Goal: Entertainment & Leisure: Consume media (video, audio)

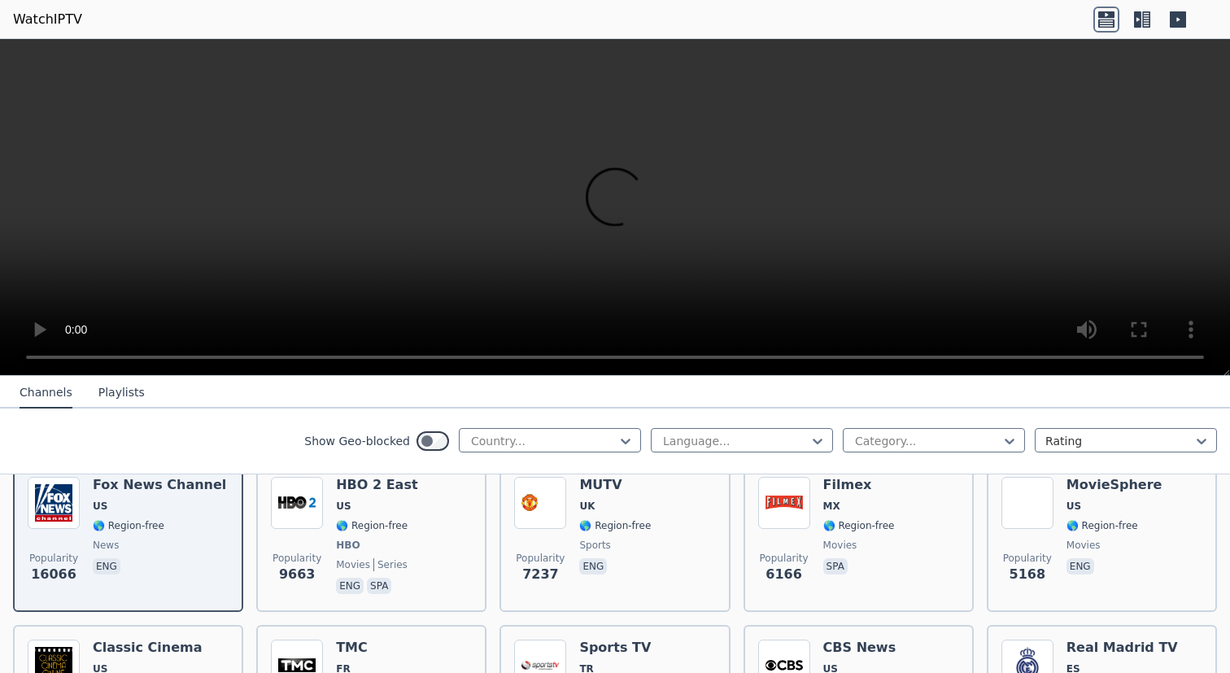
scroll to position [209, 0]
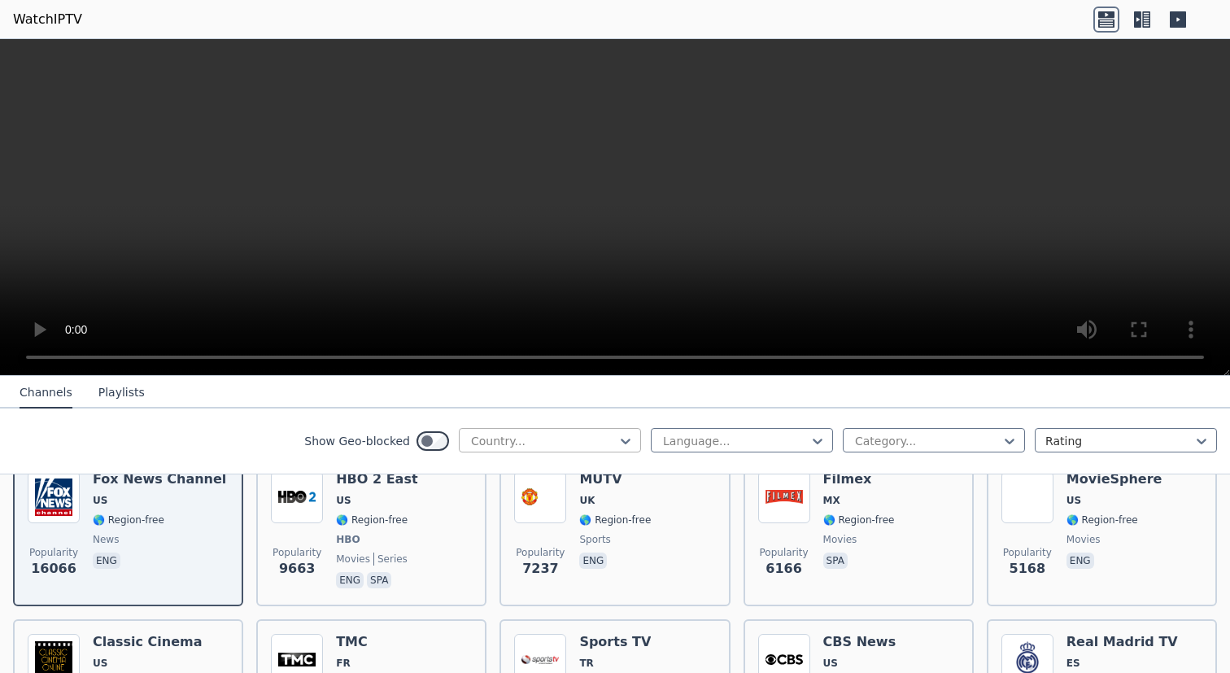
click at [562, 448] on div at bounding box center [543, 441] width 148 height 16
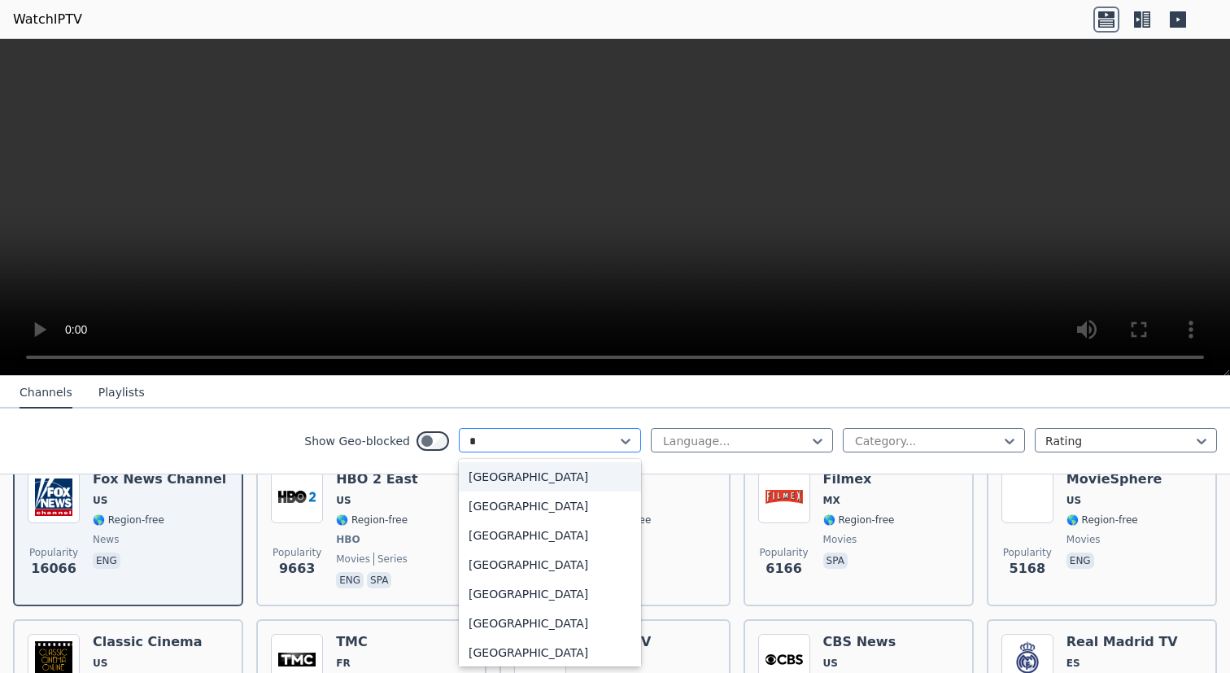
type input "**"
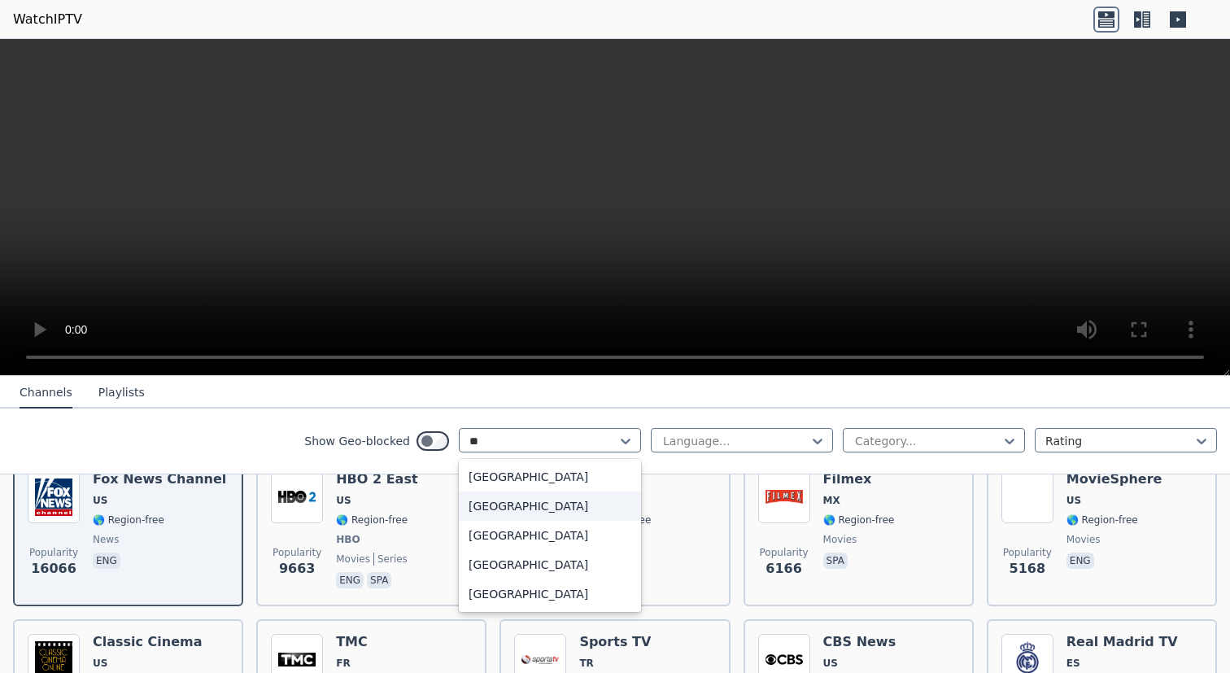
click at [519, 509] on div "[GEOGRAPHIC_DATA]" at bounding box center [550, 505] width 182 height 29
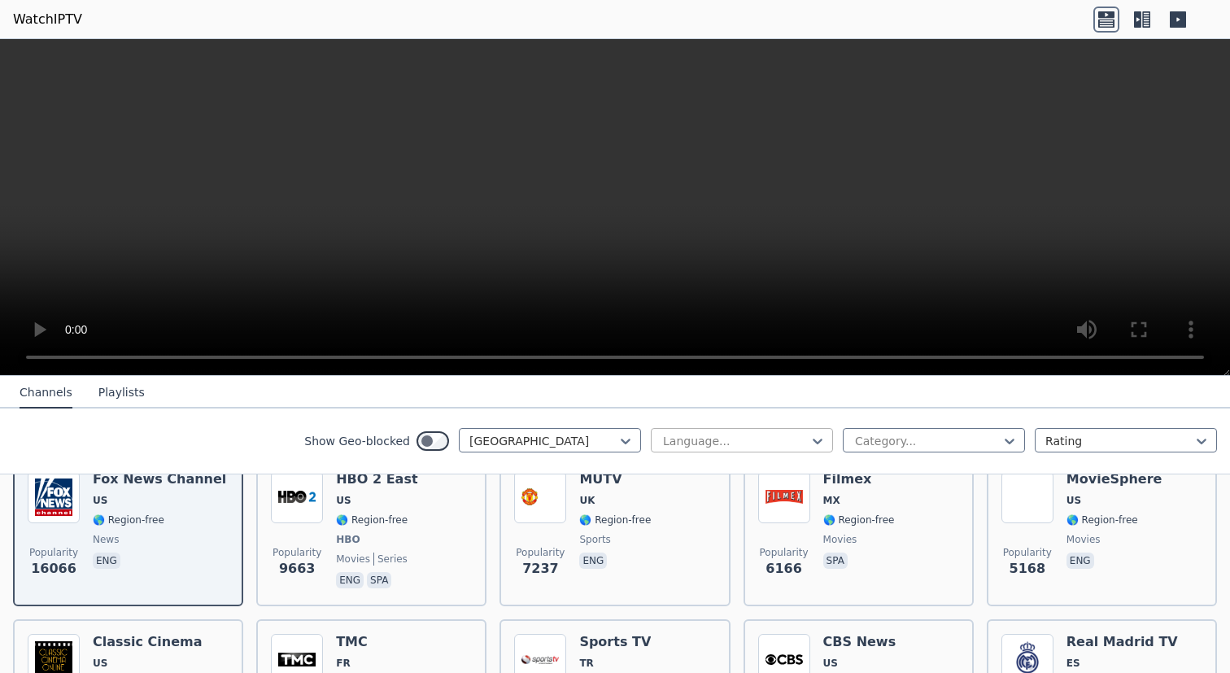
click at [739, 447] on div at bounding box center [735, 441] width 148 height 16
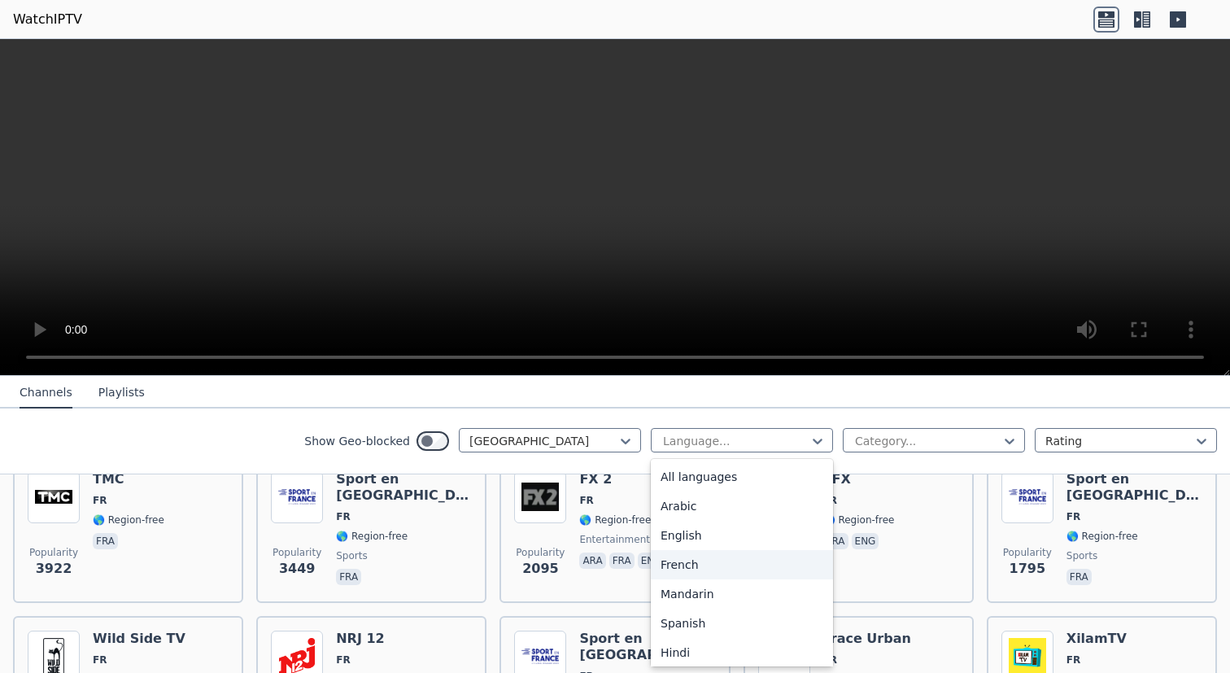
click at [696, 563] on div "French" at bounding box center [742, 564] width 182 height 29
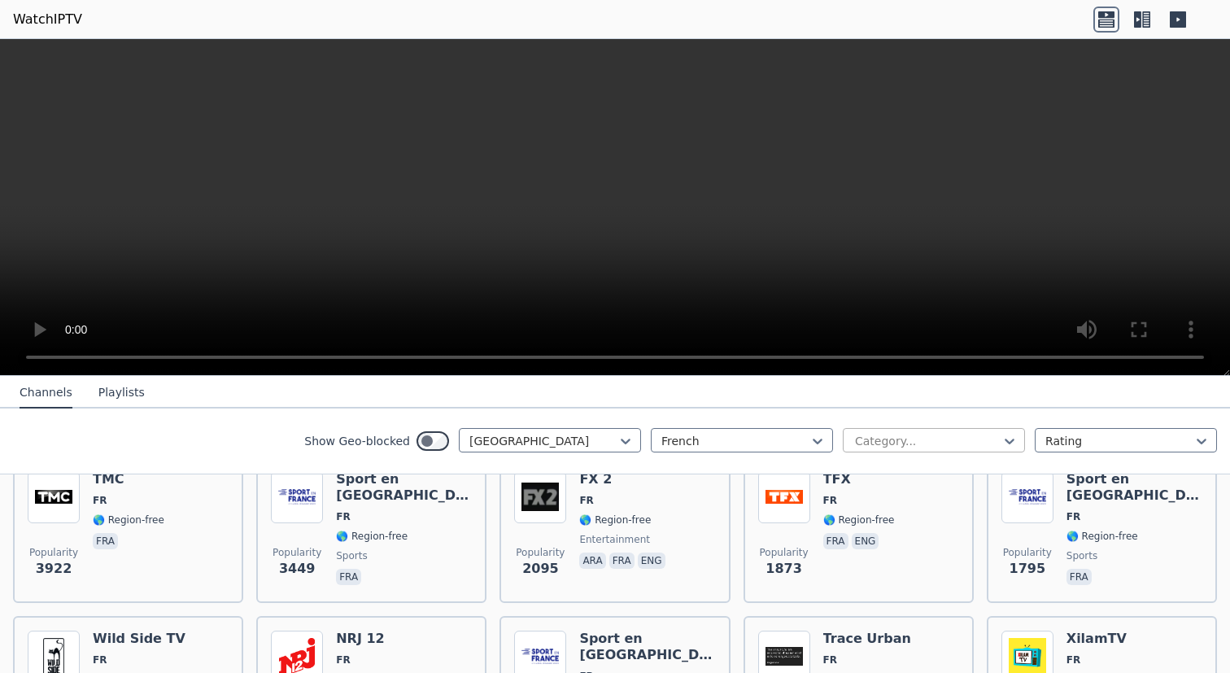
click at [952, 437] on div at bounding box center [927, 441] width 148 height 16
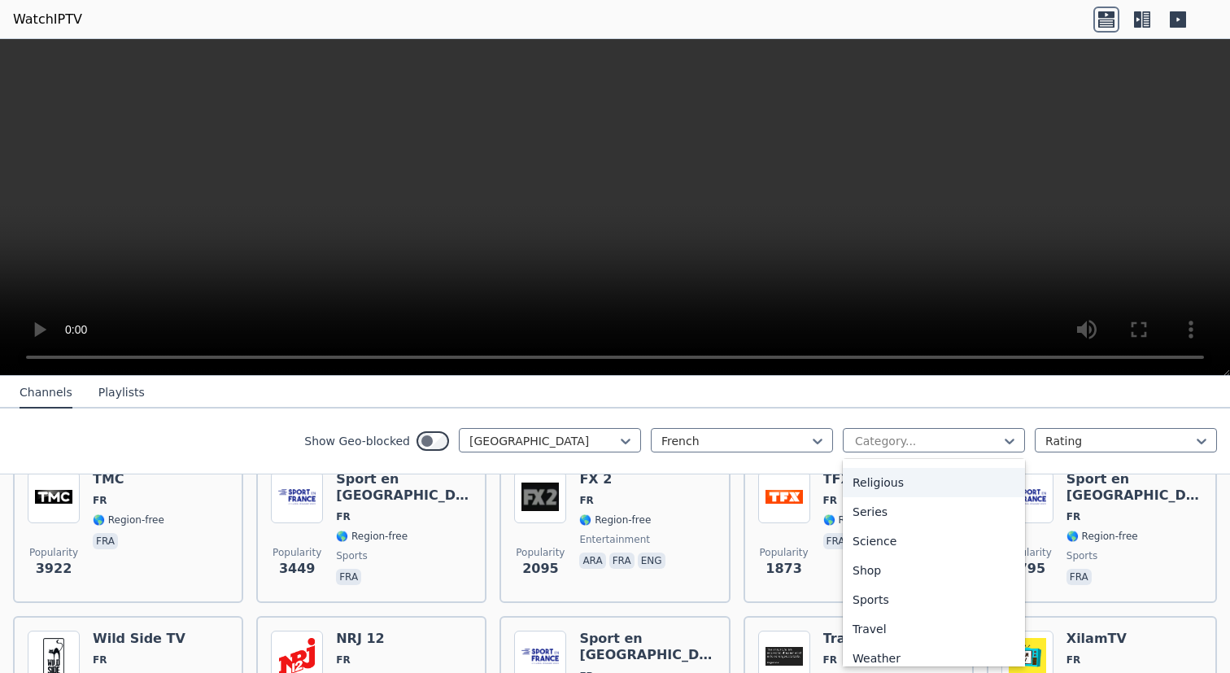
scroll to position [589, 0]
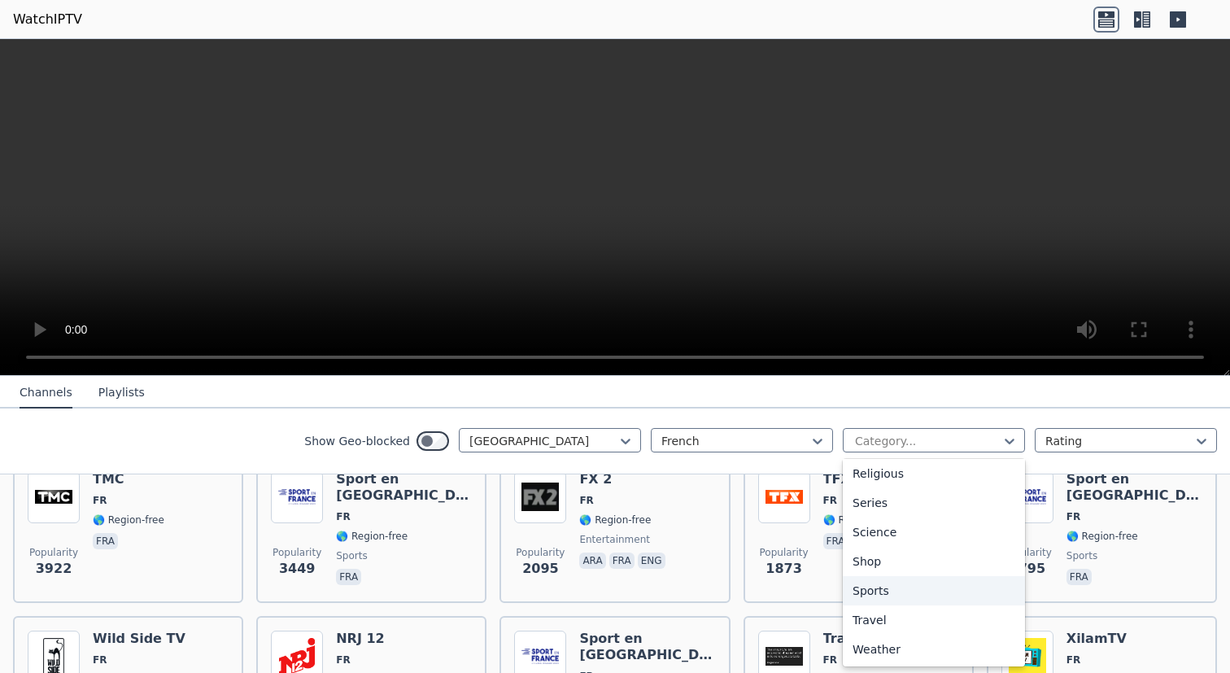
click at [898, 593] on div "Sports" at bounding box center [934, 590] width 182 height 29
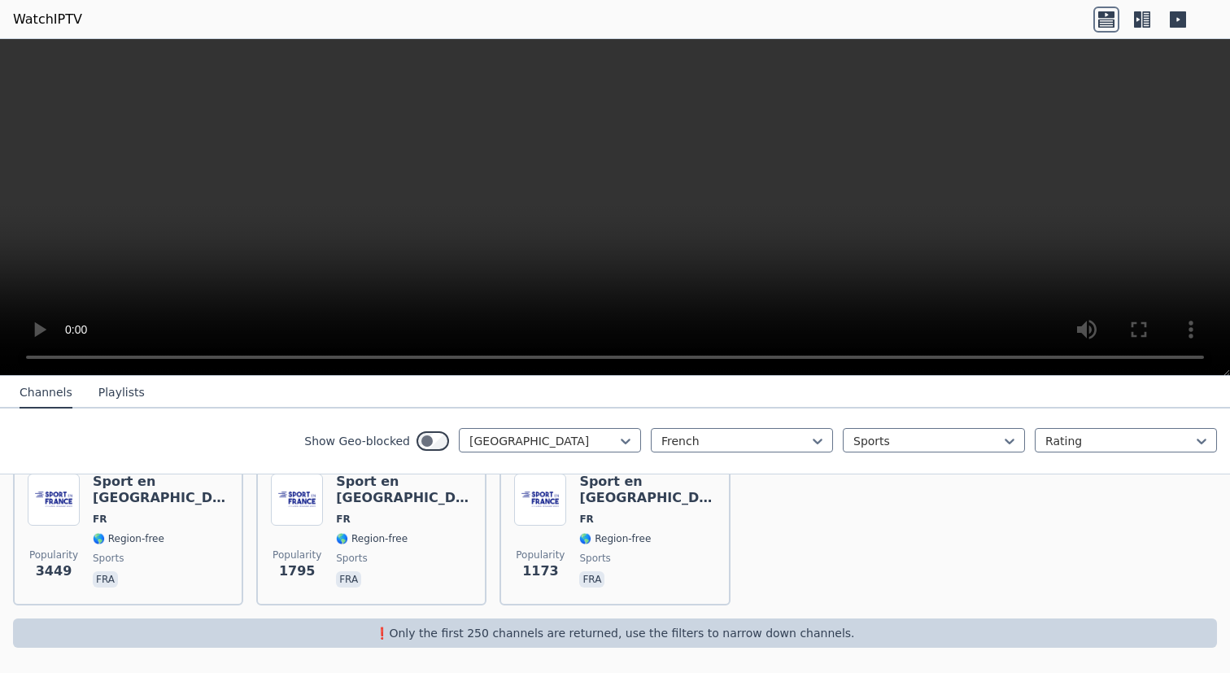
scroll to position [181, 0]
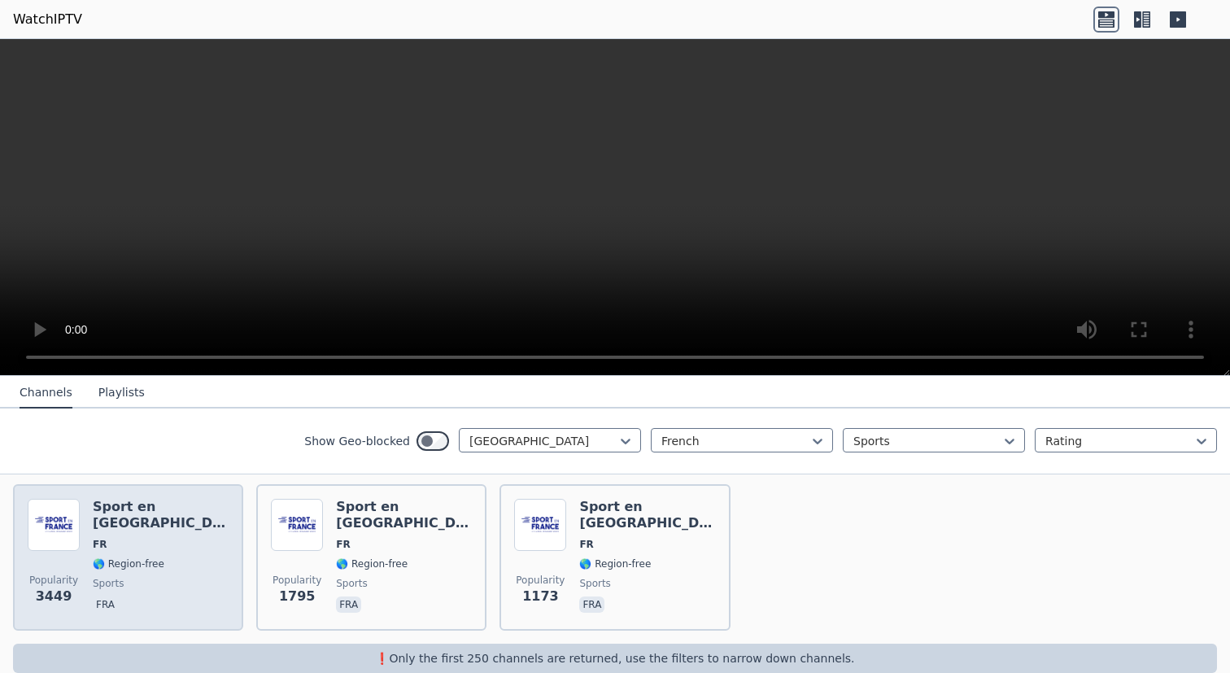
click at [132, 511] on h6 "Sport en [GEOGRAPHIC_DATA]" at bounding box center [161, 515] width 136 height 33
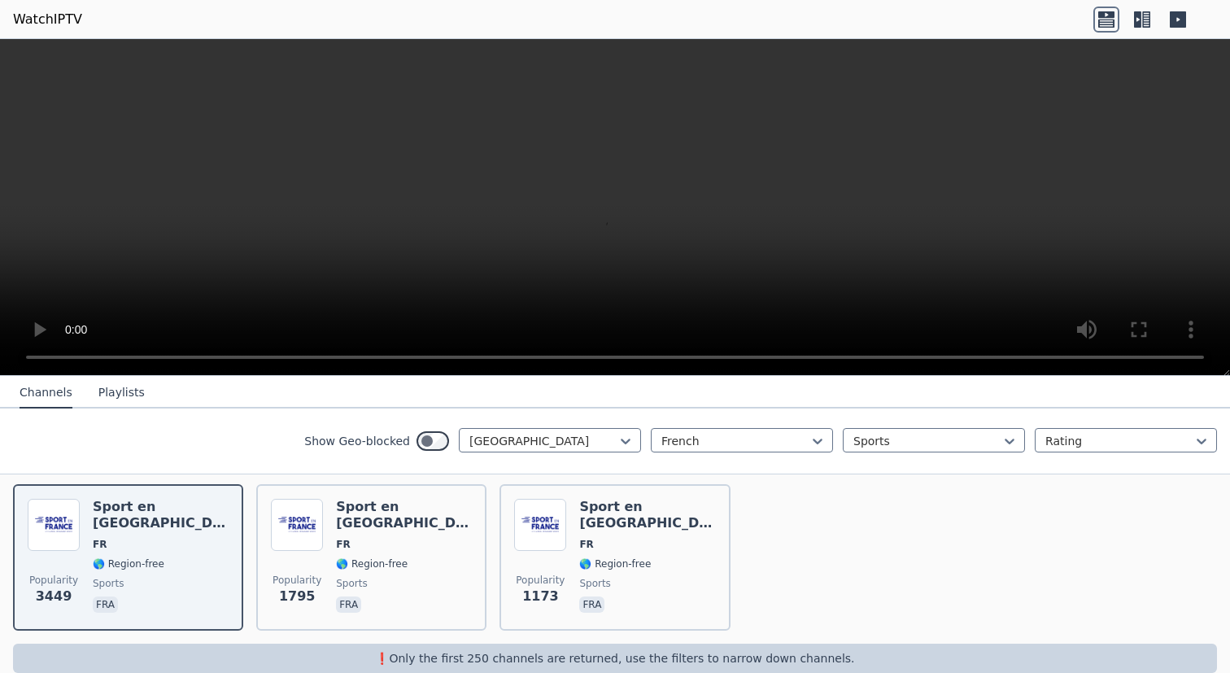
click at [108, 395] on button "Playlists" at bounding box center [121, 392] width 46 height 31
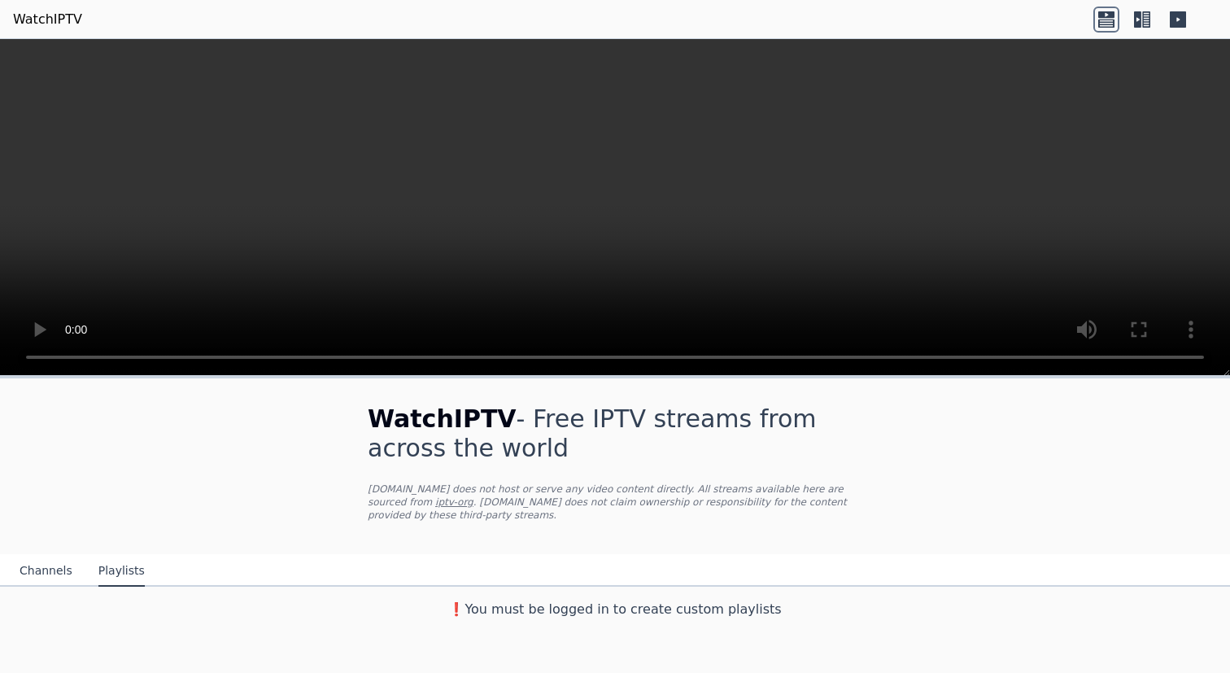
click at [48, 565] on button "Channels" at bounding box center [46, 571] width 53 height 31
